Goal: Task Accomplishment & Management: Complete application form

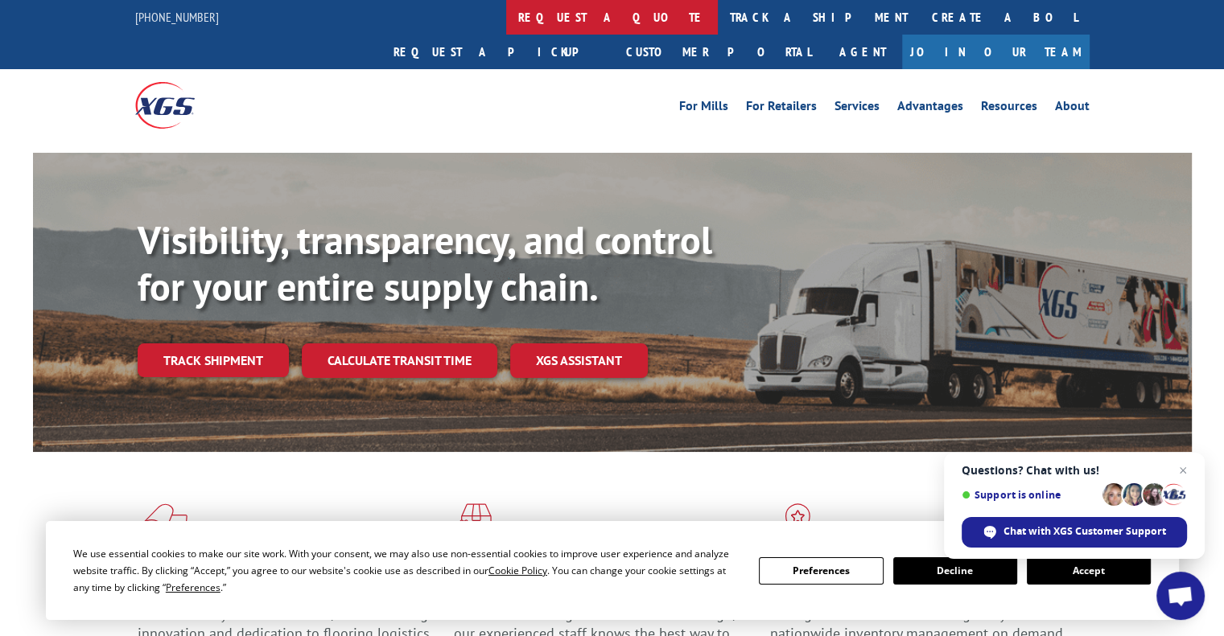
click at [506, 15] on link "request a quote" at bounding box center [612, 17] width 212 height 35
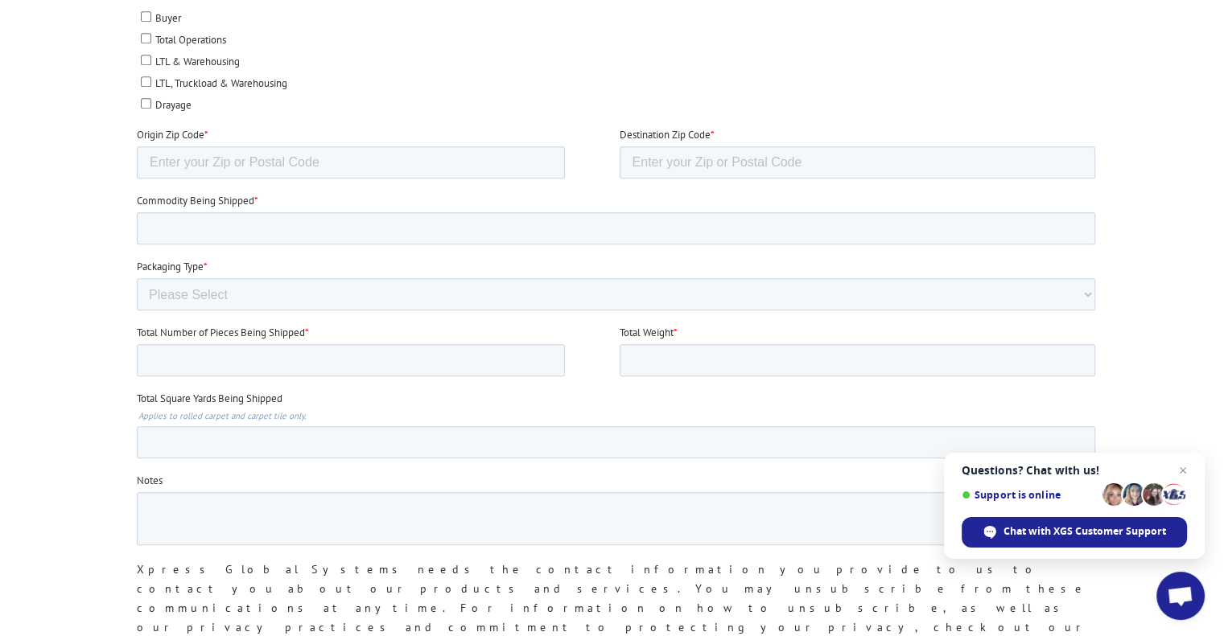
scroll to position [940, 0]
click at [265, 284] on select "Please Select Rolled Goods Palletized" at bounding box center [616, 294] width 958 height 32
select select "Rolled Carpet"
click at [137, 311] on select "Please Select Rolled Goods Palletized" at bounding box center [616, 294] width 958 height 32
click at [264, 212] on input "Commodity Being Shipped *" at bounding box center [616, 228] width 958 height 32
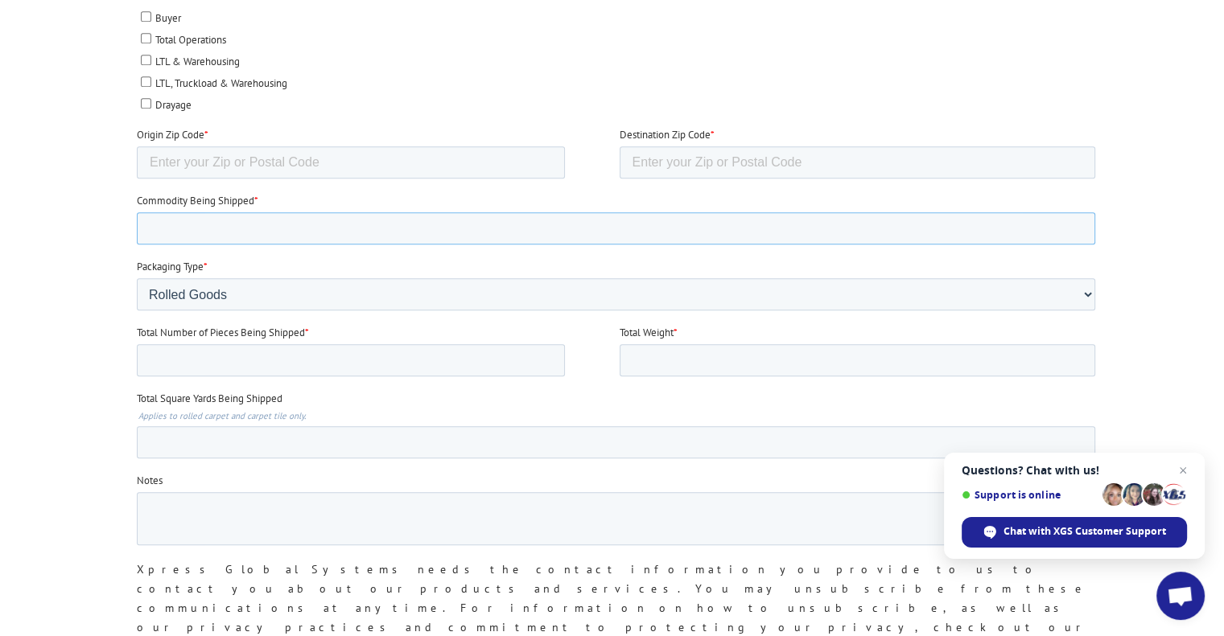
type input "Carpet"
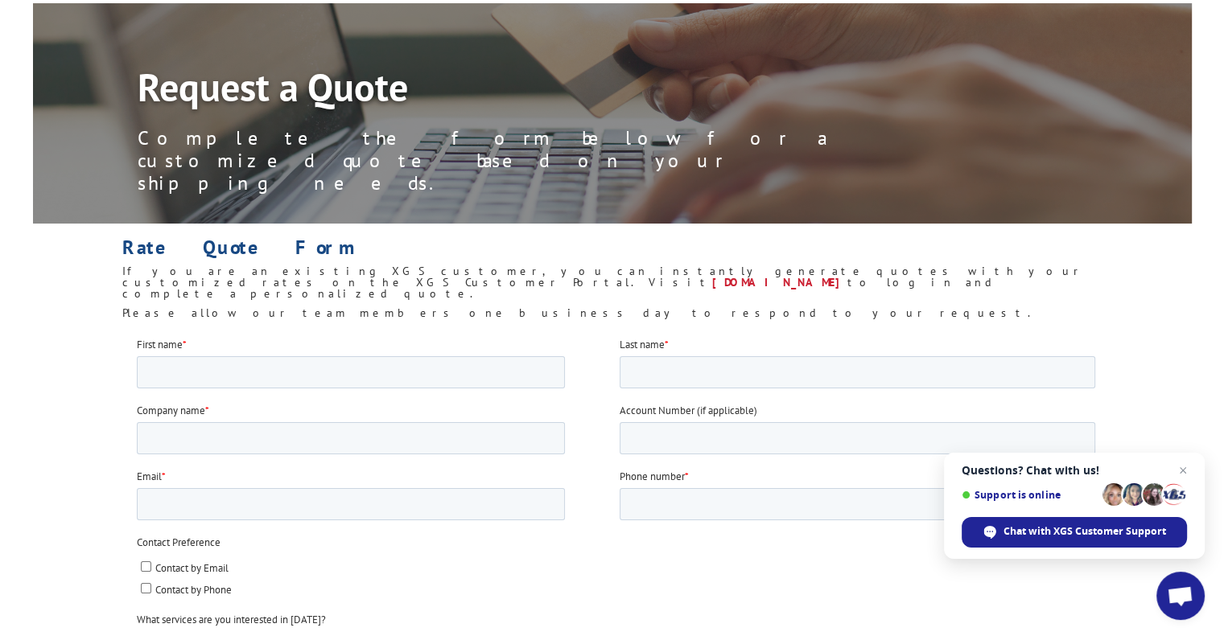
scroll to position [132, 0]
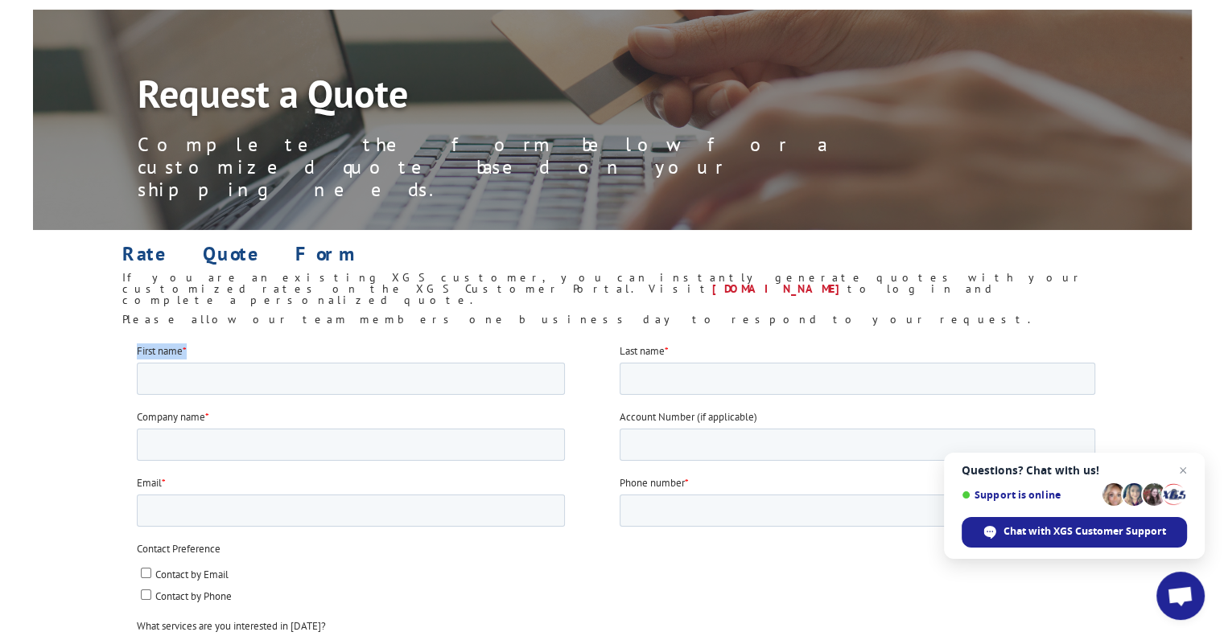
drag, startPoint x: 241, startPoint y: 402, endPoint x: 248, endPoint y: 349, distance: 53.5
click at [248, 349] on fieldset "First name * Last name *" at bounding box center [619, 376] width 965 height 66
click at [247, 364] on input "First name *" at bounding box center [351, 378] width 428 height 32
type input "Sarah"
click at [673, 379] on input "Last name *" at bounding box center [858, 378] width 476 height 32
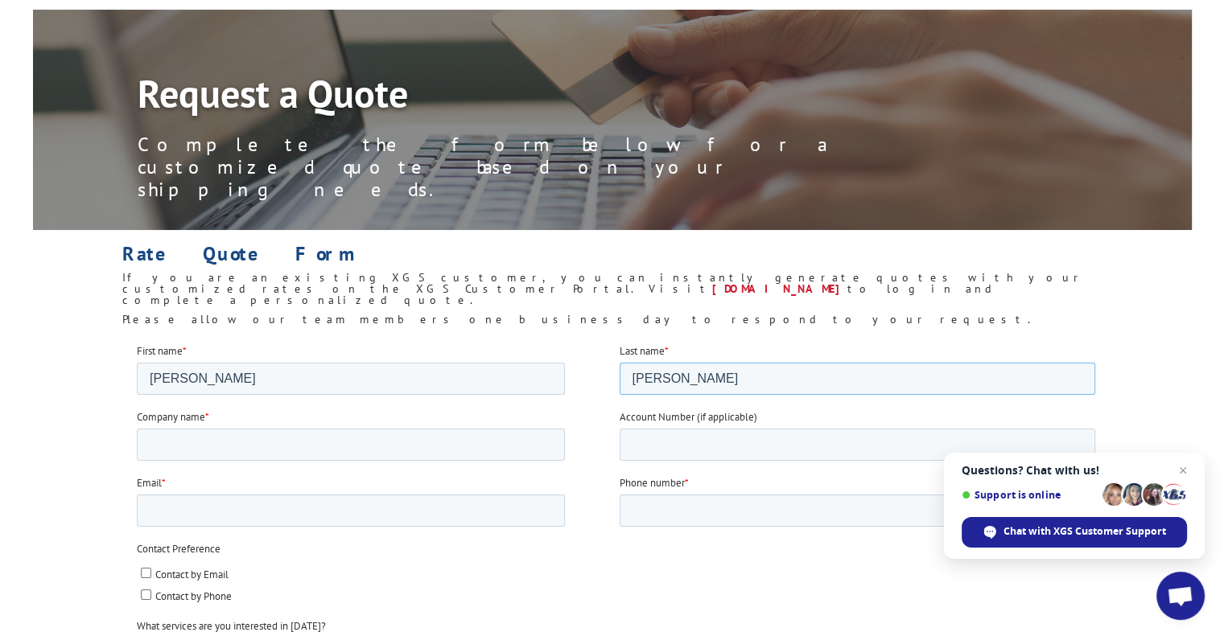
type input "Maclean"
type input "Designing Women"
type input "acct@dwoftyler.com"
type input "9035815281"
type input "75703"
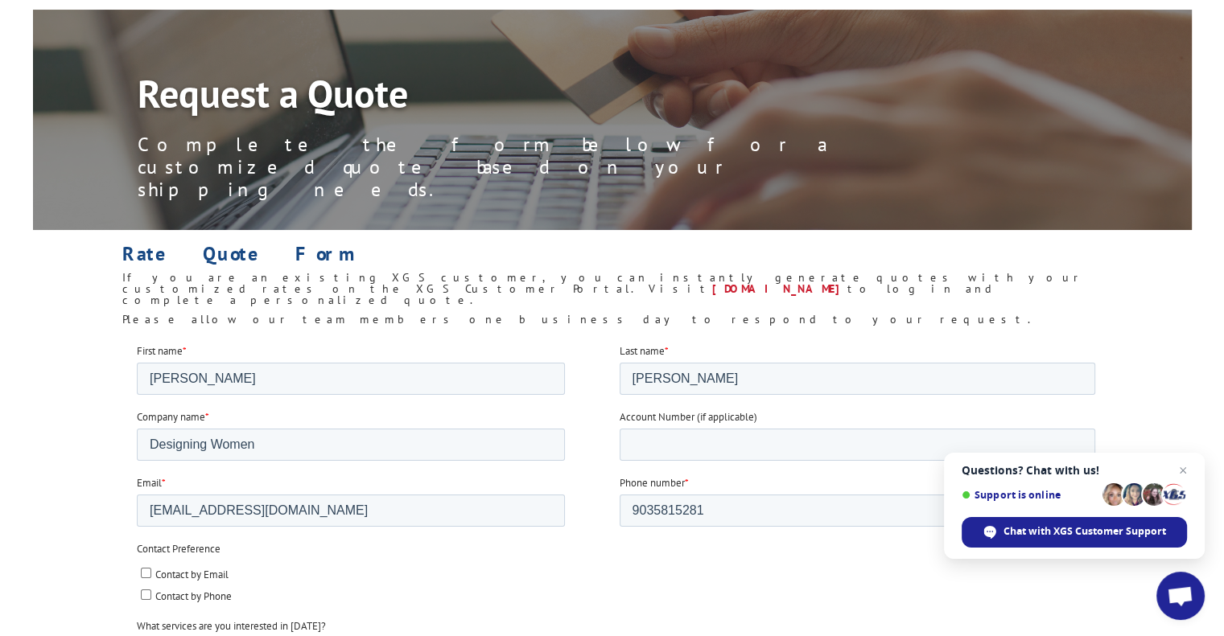
type input "75703"
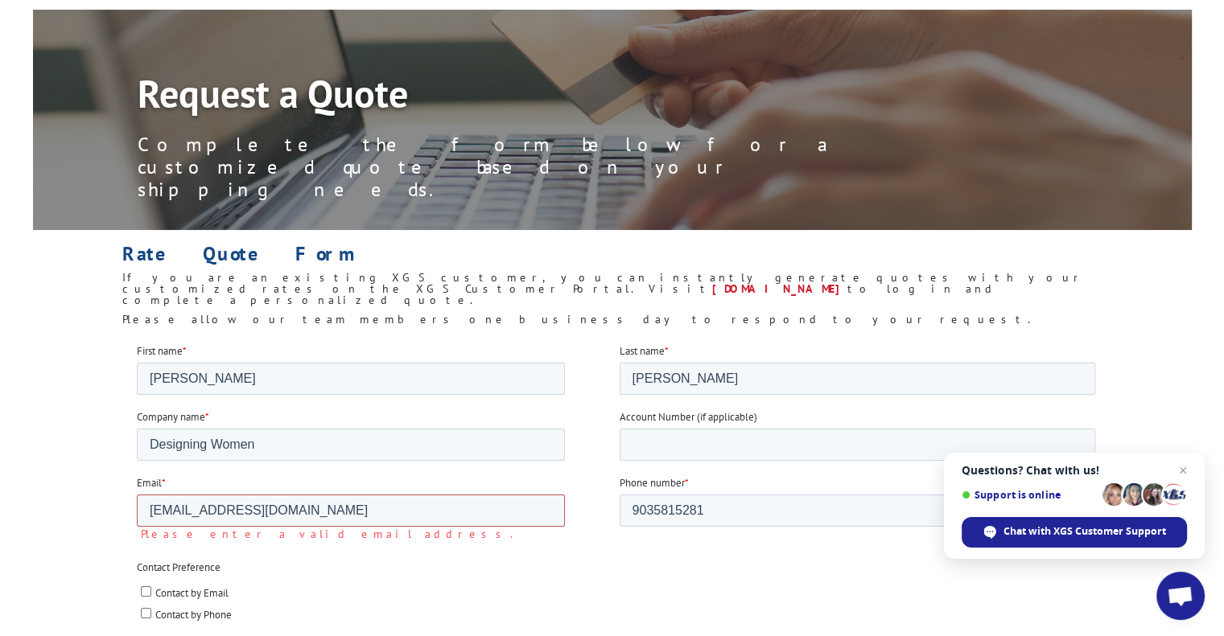
drag, startPoint x: 219, startPoint y: 509, endPoint x: 220, endPoint y: 525, distance: 15.4
click at [218, 509] on input "acct@dwoftyler.com" at bounding box center [351, 510] width 428 height 32
drag, startPoint x: 270, startPoint y: 505, endPoint x: 208, endPoint y: 517, distance: 62.2
click at [208, 517] on input "acct@dwoftyler.com" at bounding box center [351, 510] width 428 height 32
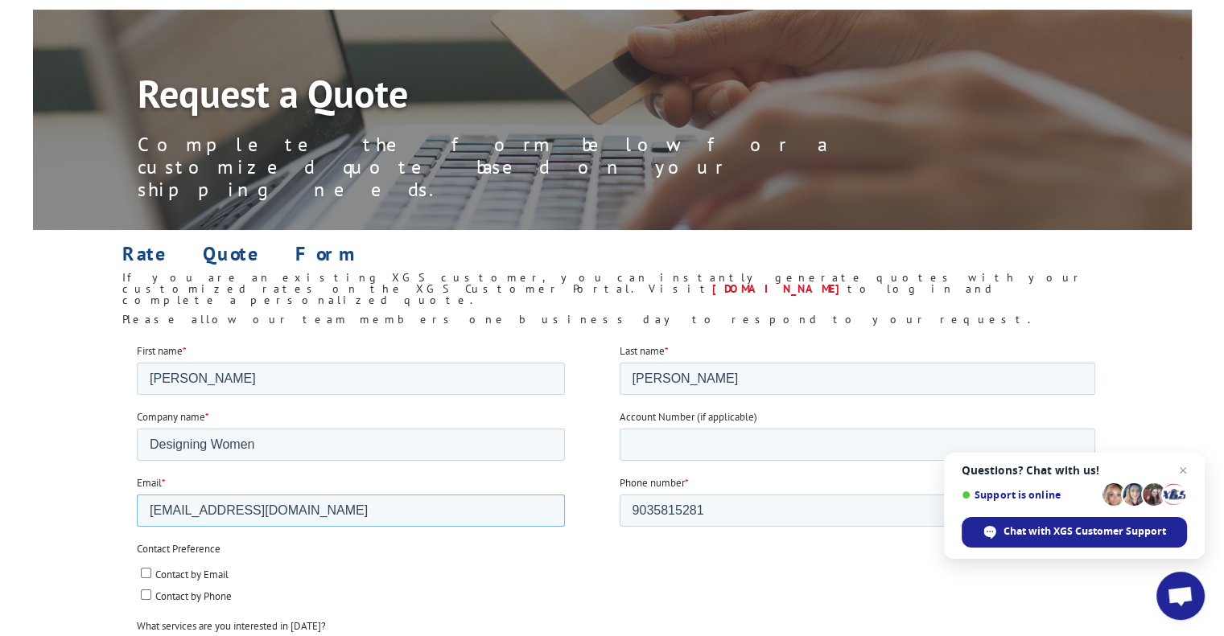
type input "acct@dwtyler.net"
checkbox input "true"
click at [149, 575] on input "Contact by Email" at bounding box center [146, 572] width 10 height 10
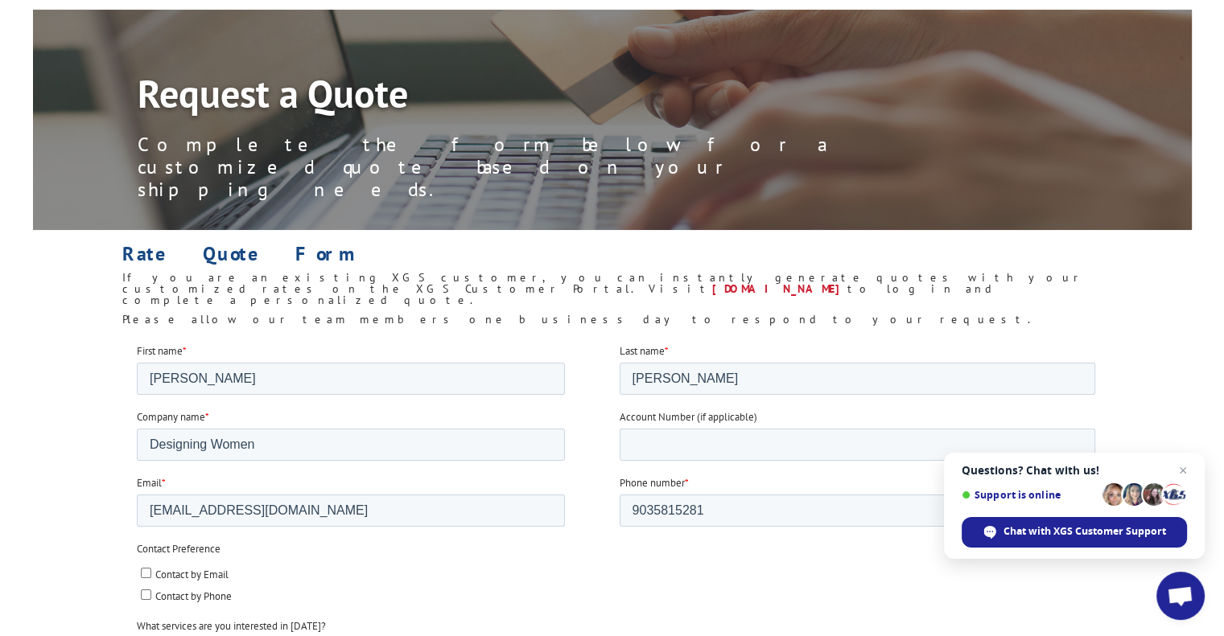
checkbox input "true"
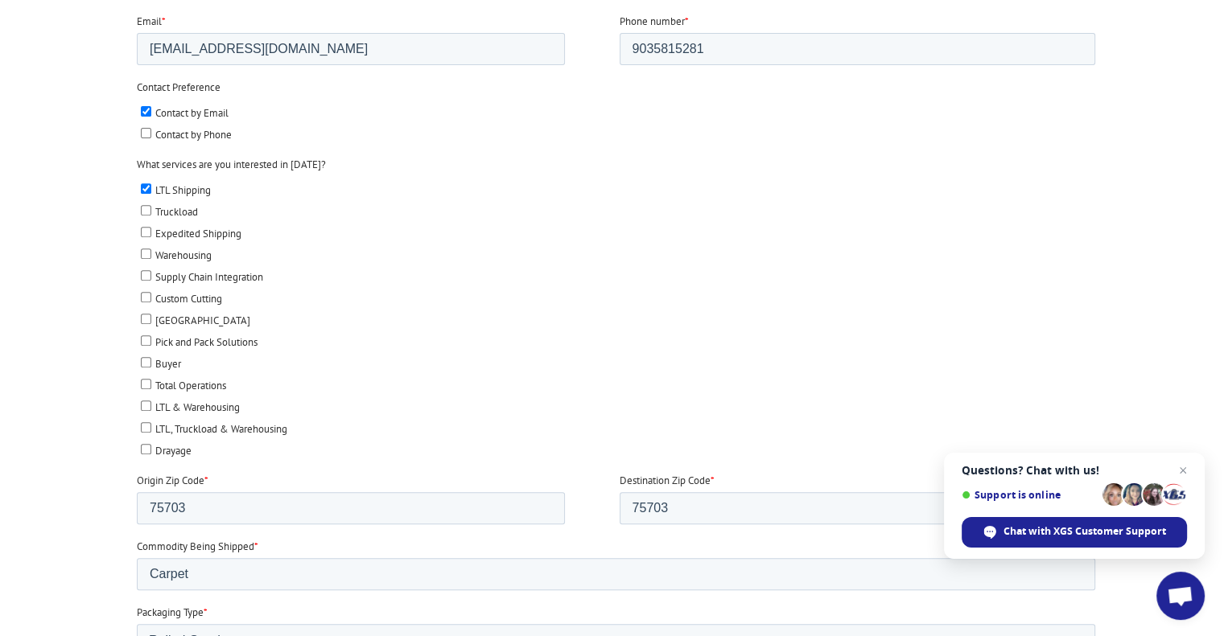
scroll to position [595, 0]
click at [228, 493] on input "75703" at bounding box center [351, 508] width 428 height 32
paste input "92504"
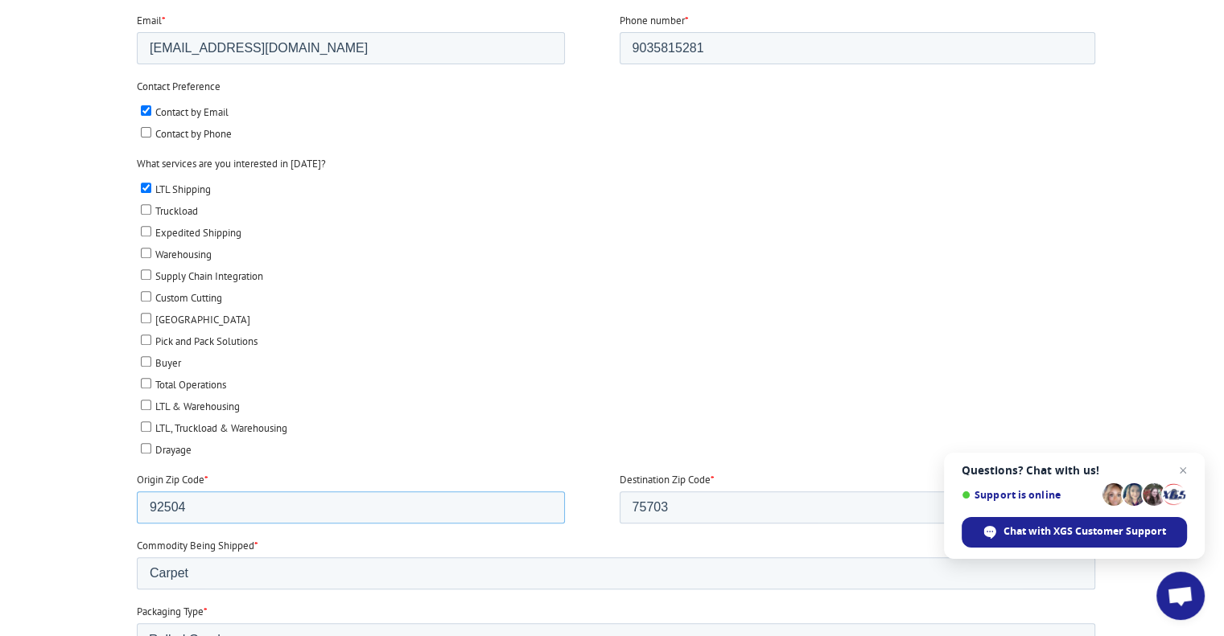
type input "92504"
click at [57, 502] on div at bounding box center [612, 462] width 1224 height 1164
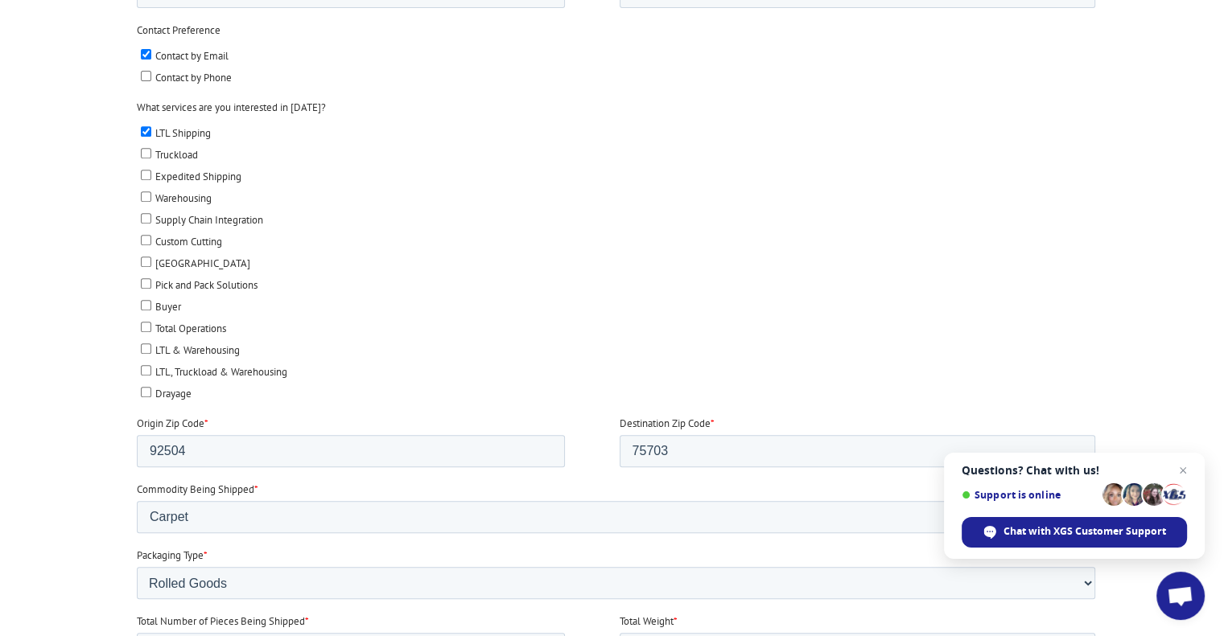
scroll to position [715, 0]
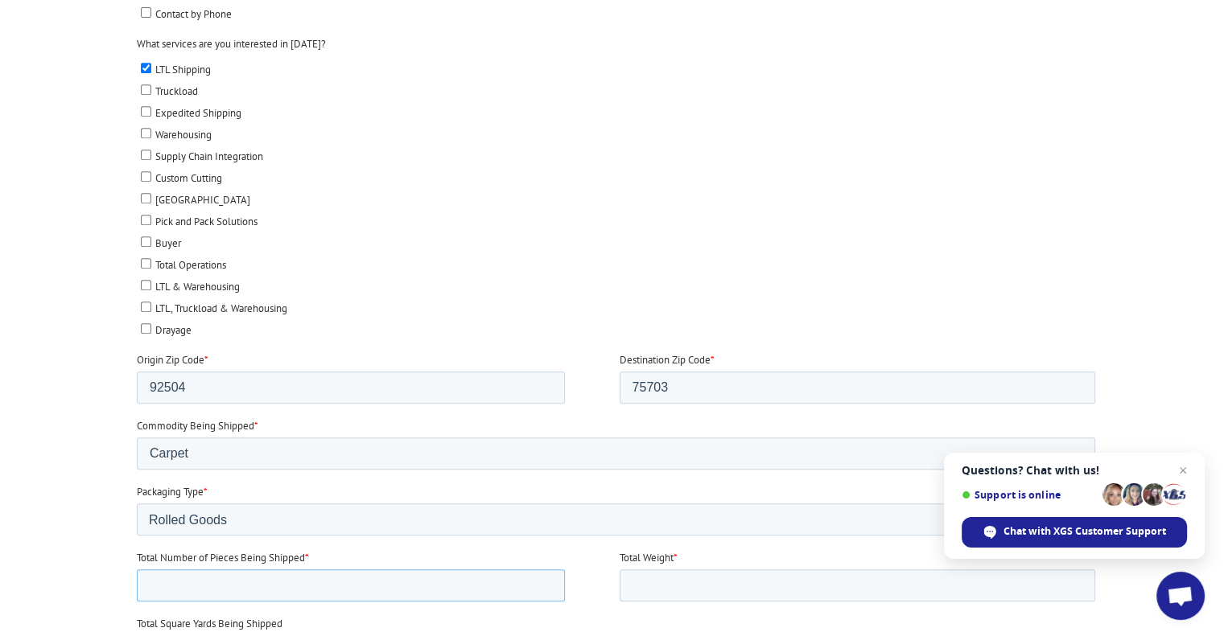
click at [212, 580] on input "Total Number of Pieces Being Shipped *" at bounding box center [351, 586] width 428 height 32
type input "1"
click at [655, 599] on fieldset "Total Number of Pieces Being Shipped * 1 Total Weight *" at bounding box center [619, 583] width 965 height 66
click at [658, 584] on input "Total Weight *" at bounding box center [858, 586] width 476 height 32
type input "65"
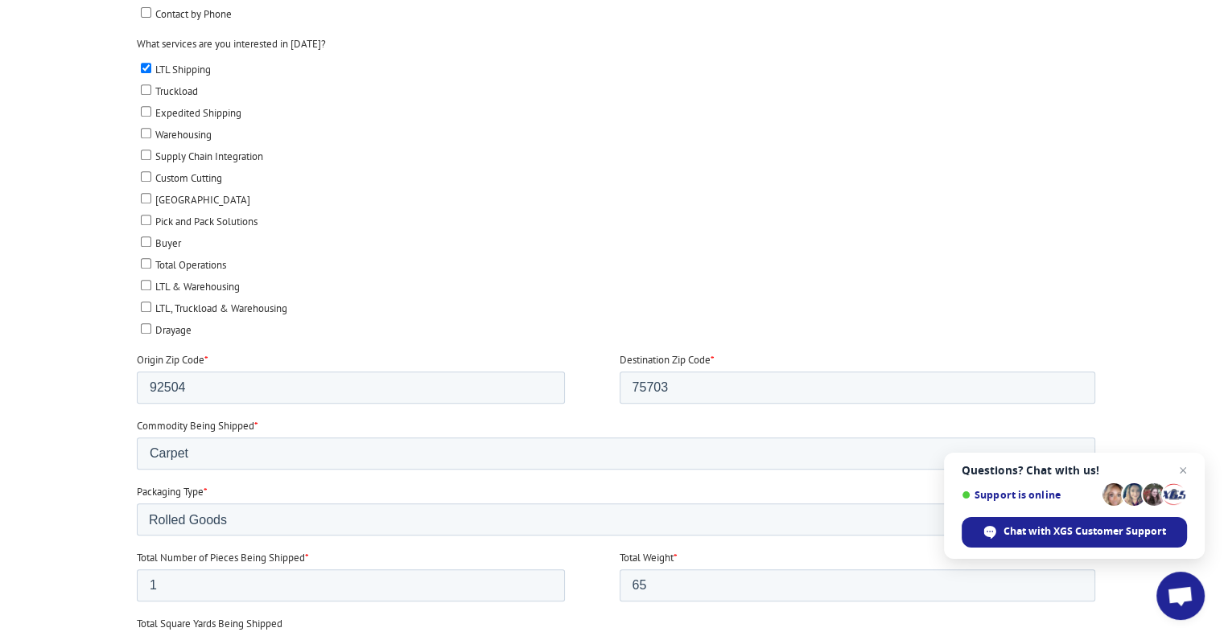
click at [548, 620] on label "Total Square Yards Being Shipped" at bounding box center [619, 624] width 965 height 16
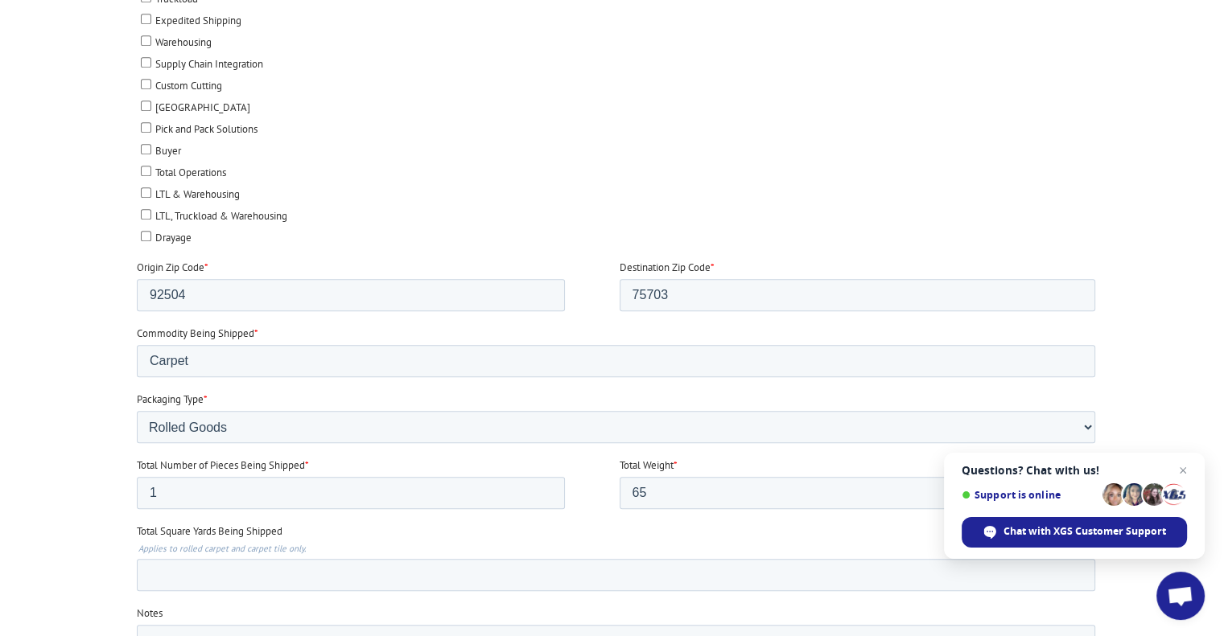
scroll to position [816, 0]
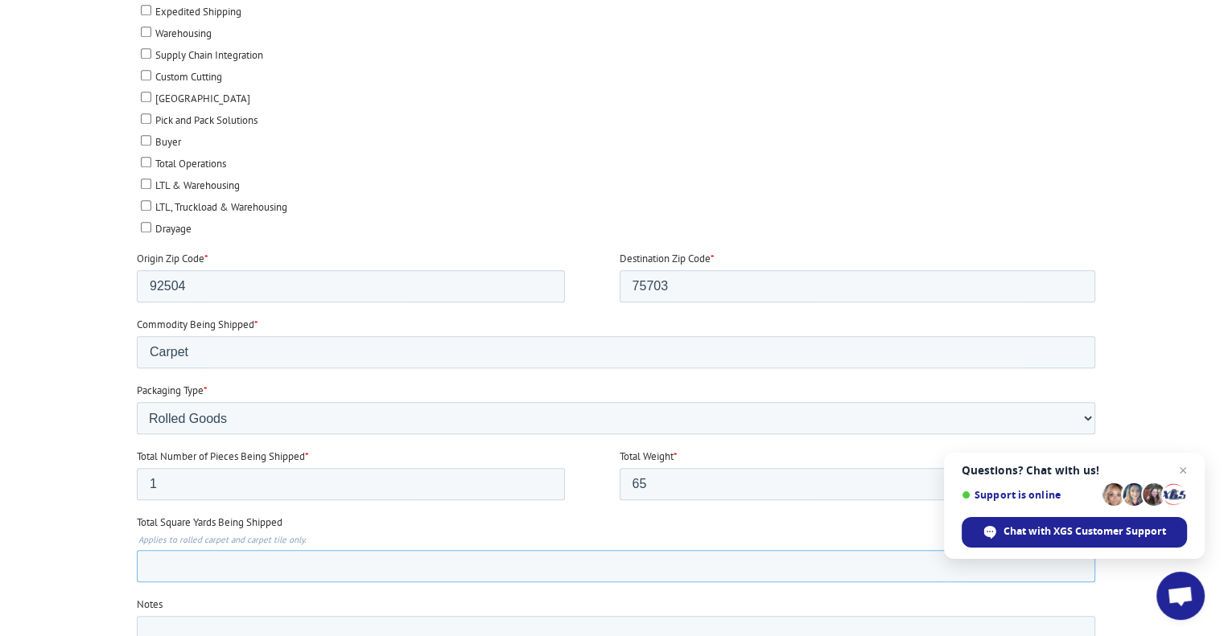
click at [223, 550] on input "Total Square Yards Being Shipped" at bounding box center [616, 566] width 958 height 32
paste input "3.5"
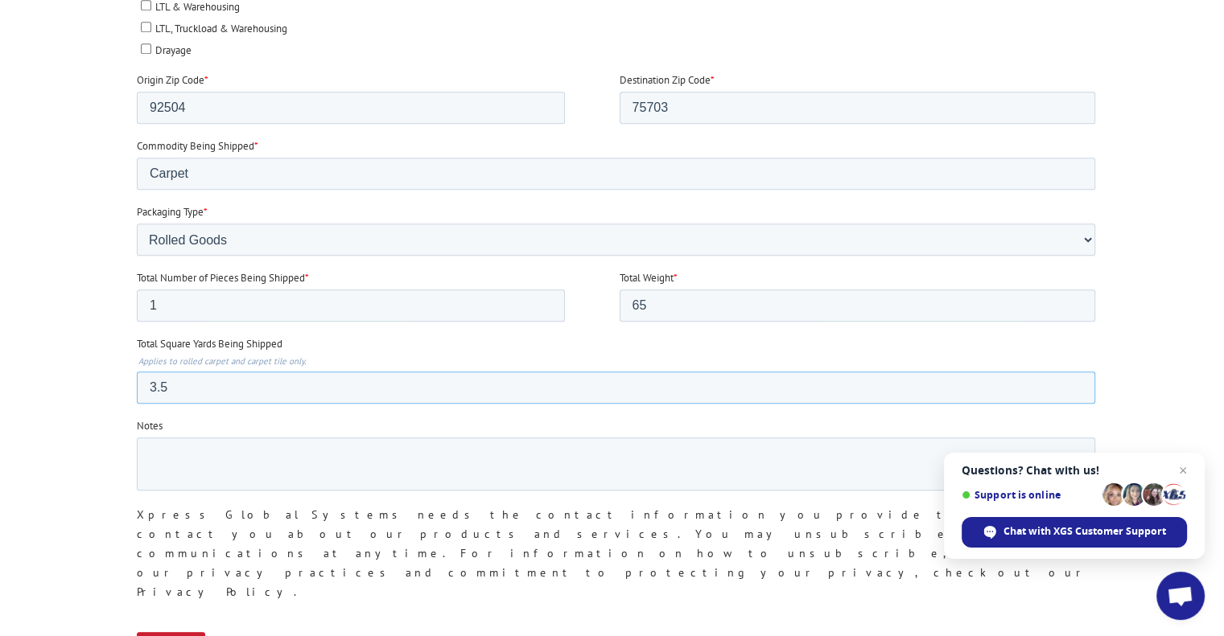
scroll to position [1017, 0]
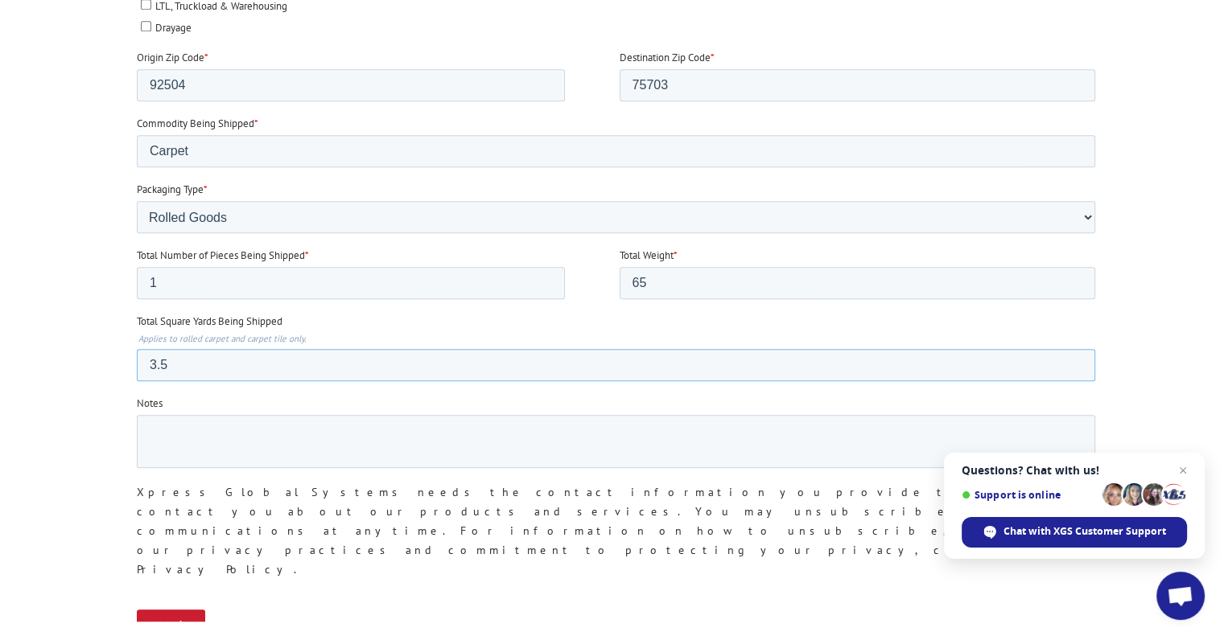
type input "3.5"
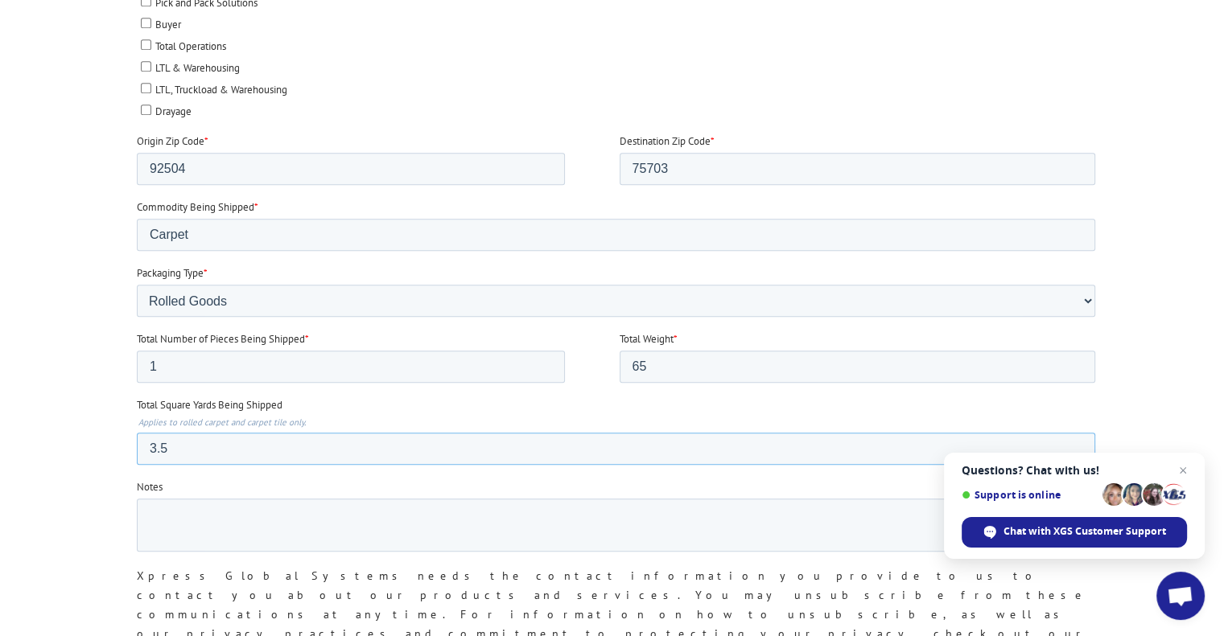
scroll to position [1138, 0]
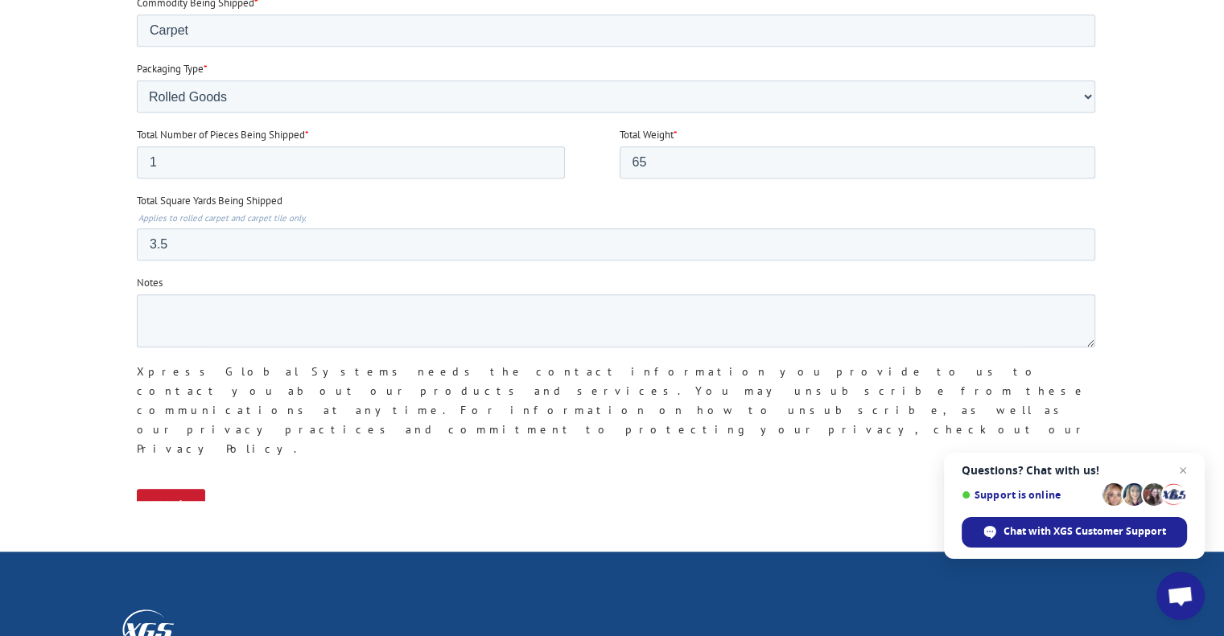
click at [176, 489] on input "Submit" at bounding box center [171, 504] width 68 height 31
